Goal: Task Accomplishment & Management: Use online tool/utility

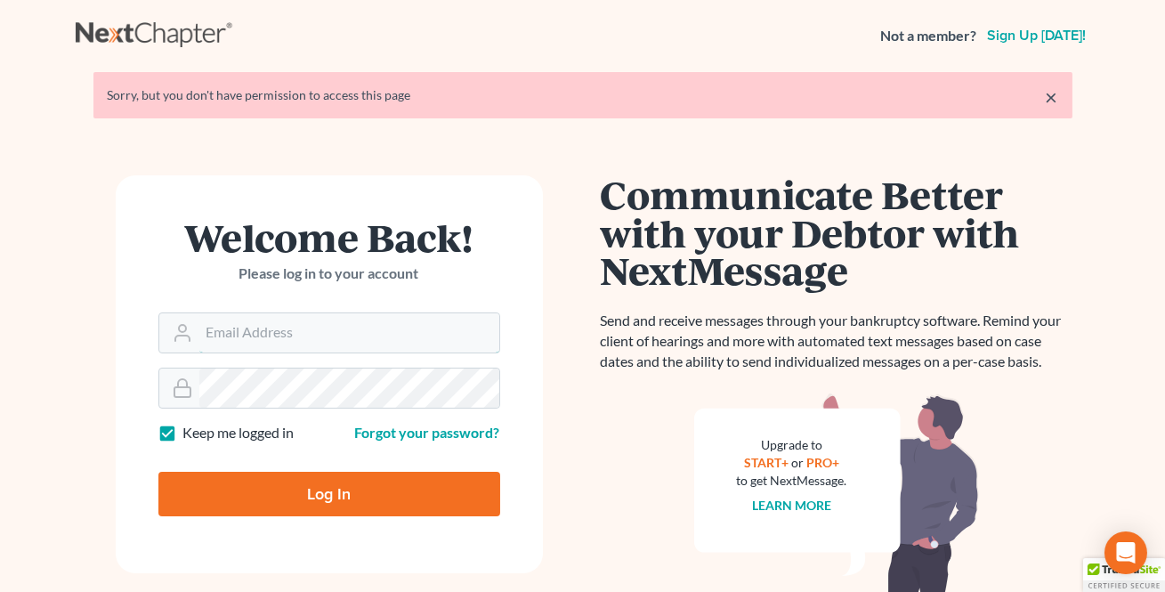
type input "[EMAIL_ADDRESS][DOMAIN_NAME]"
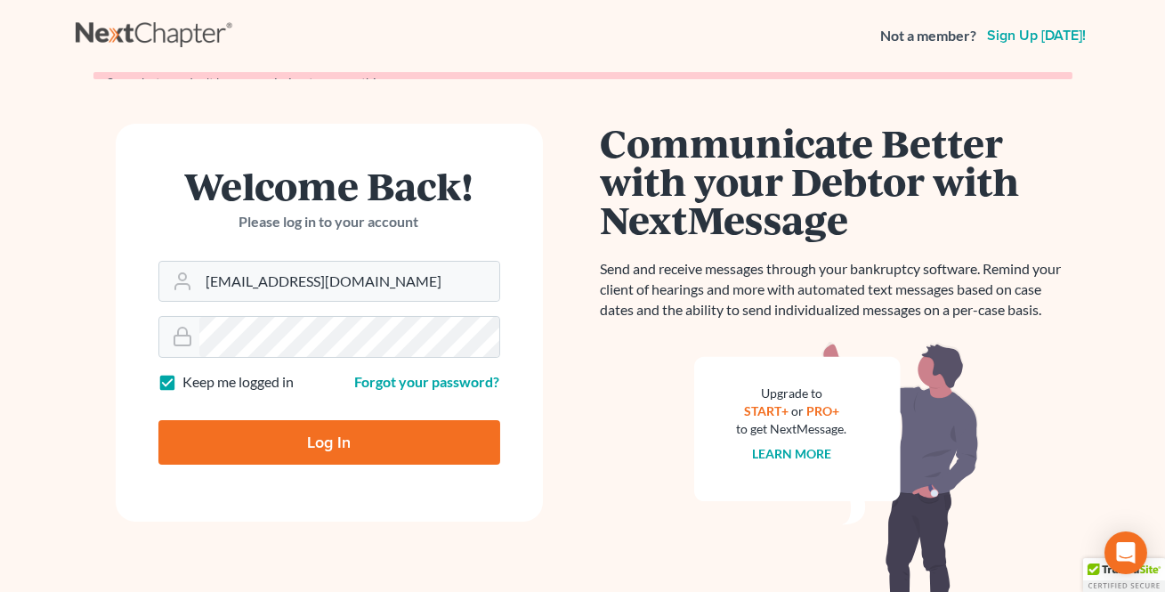
click at [304, 486] on form "Welcome Back! Please log in to your account Email Address [EMAIL_ADDRESS][DOMAI…" at bounding box center [329, 323] width 427 height 398
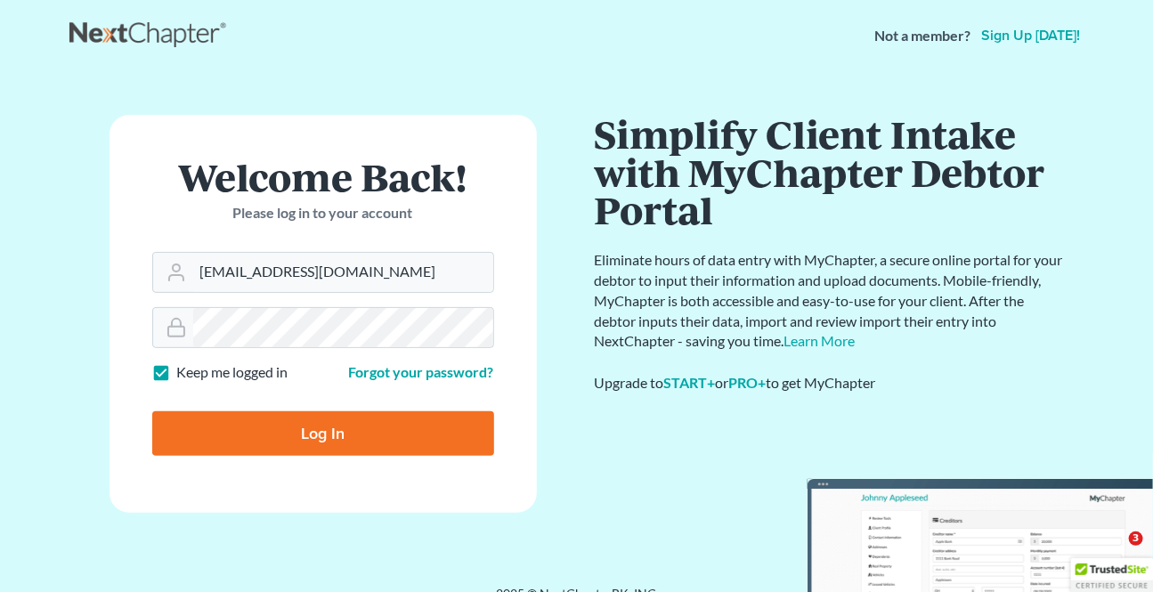
click at [293, 437] on input "Log In" at bounding box center [323, 433] width 342 height 45
type input "Thinking..."
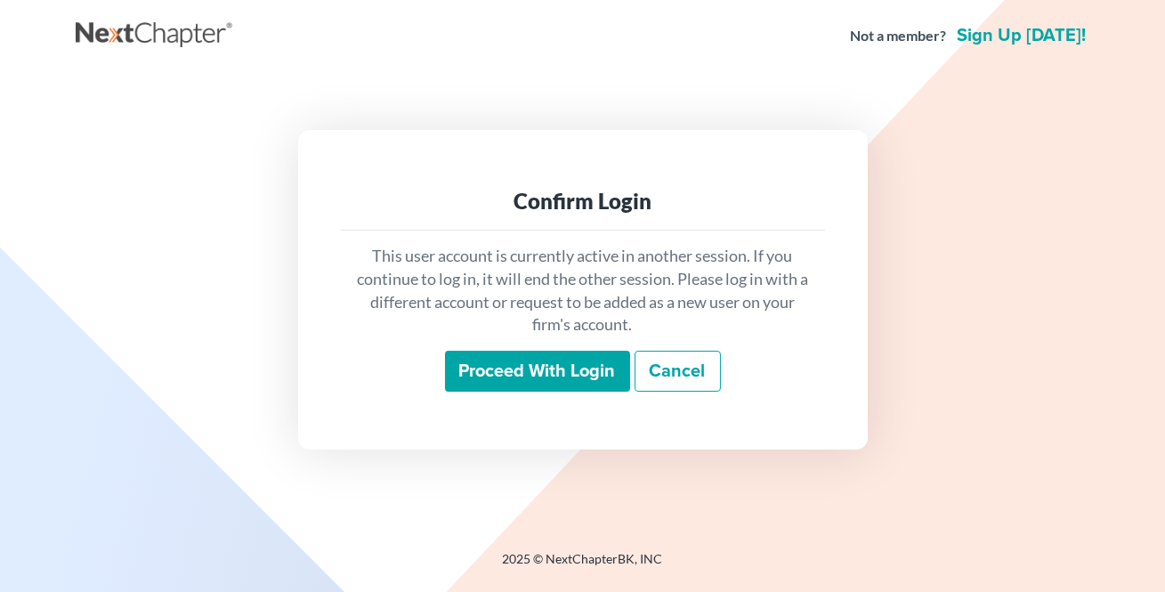
click at [481, 375] on input "Proceed with login" at bounding box center [537, 371] width 185 height 41
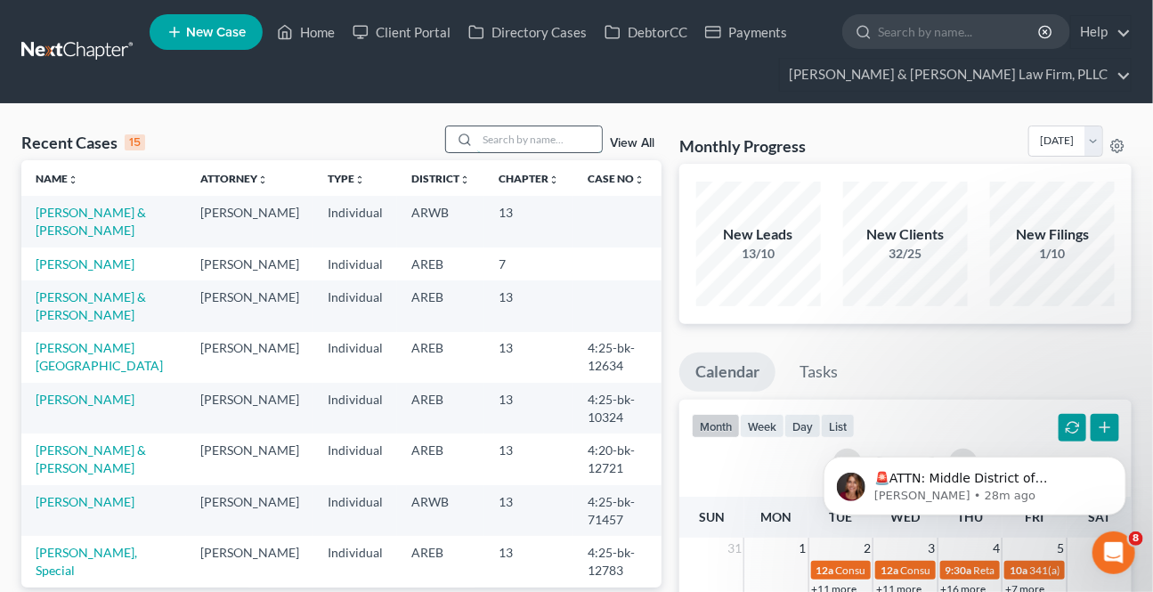
click at [504, 128] on input "search" at bounding box center [539, 139] width 125 height 26
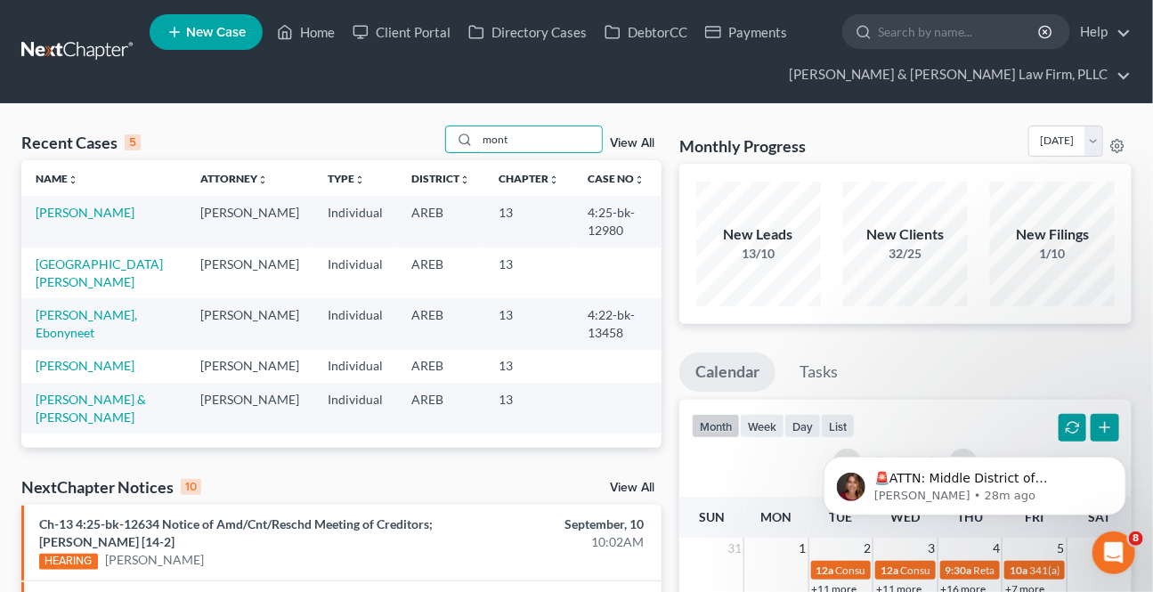
type input "mont"
click at [95, 211] on link "[PERSON_NAME]" at bounding box center [85, 212] width 99 height 15
select select "2"
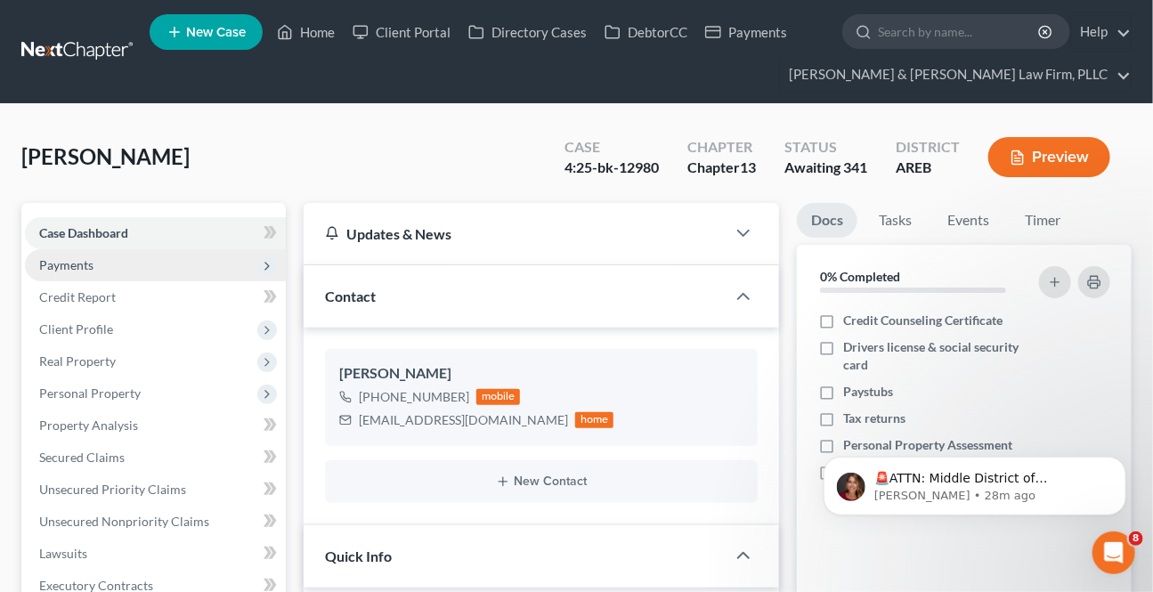
click at [97, 269] on span "Payments" at bounding box center [155, 265] width 261 height 32
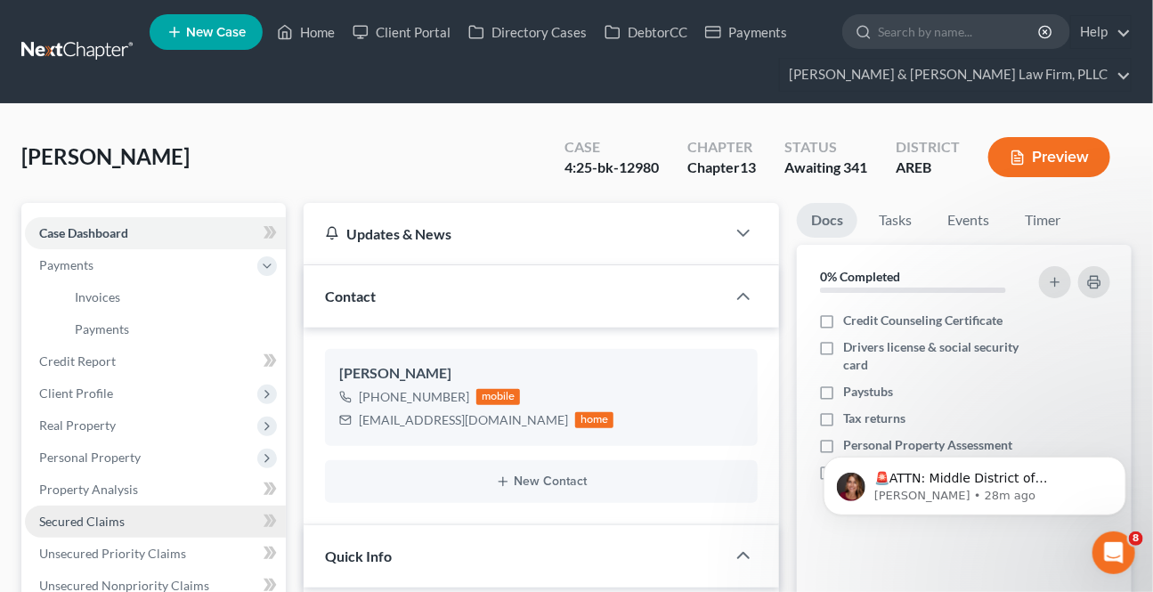
click at [76, 514] on span "Secured Claims" at bounding box center [81, 521] width 85 height 15
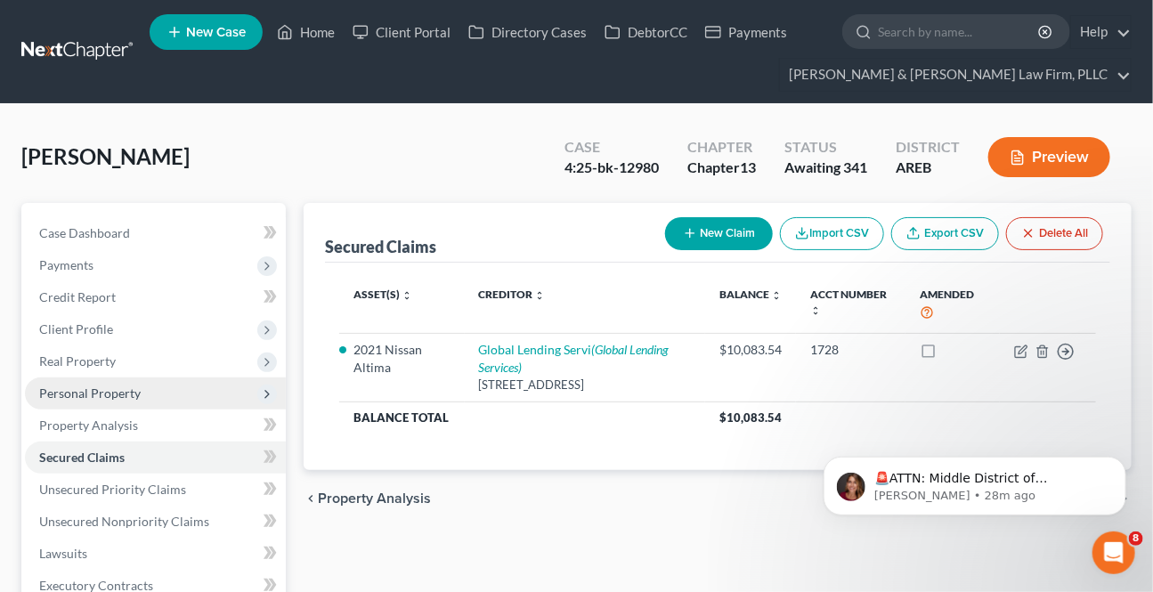
click at [91, 399] on span "Personal Property" at bounding box center [89, 392] width 101 height 15
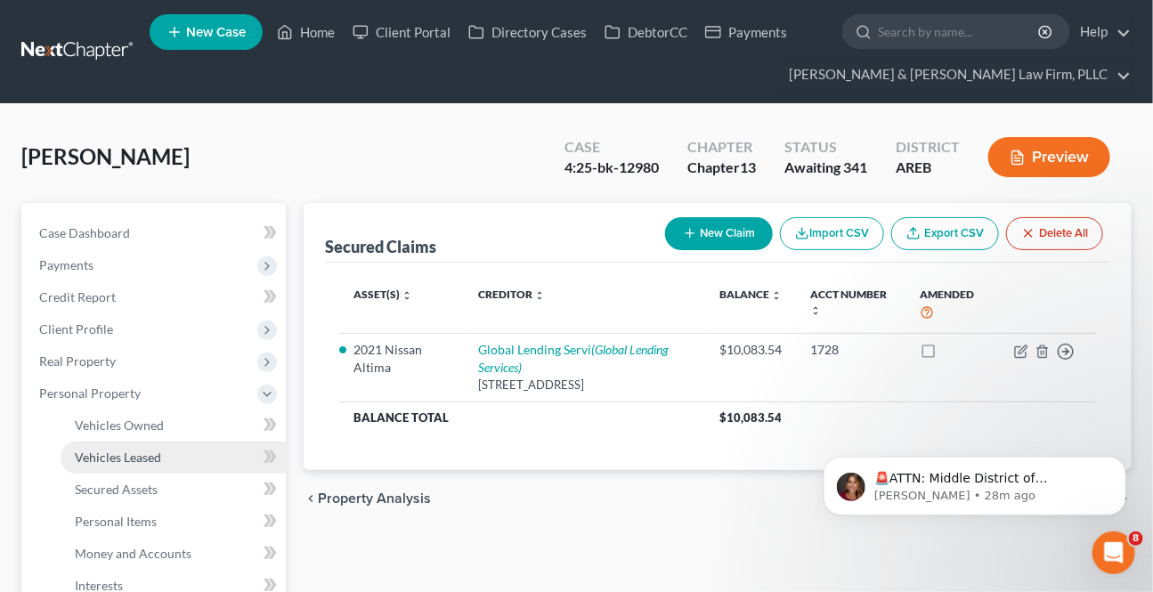
click at [110, 442] on link "Vehicles Leased" at bounding box center [173, 458] width 225 height 32
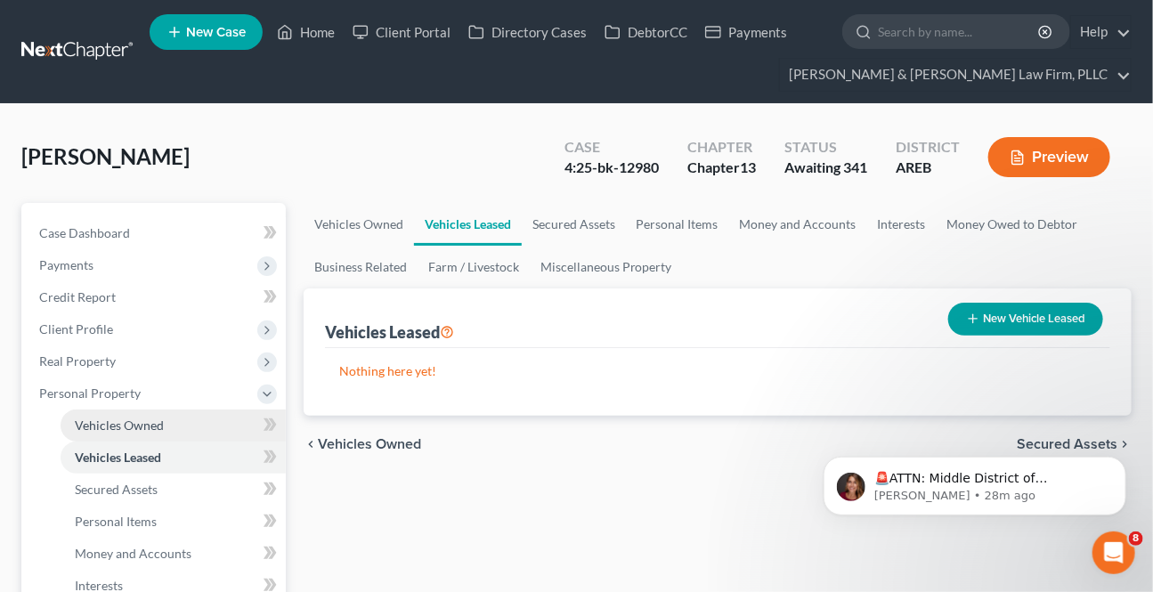
click at [122, 419] on span "Vehicles Owned" at bounding box center [119, 425] width 89 height 15
